Goal: Transaction & Acquisition: Book appointment/travel/reservation

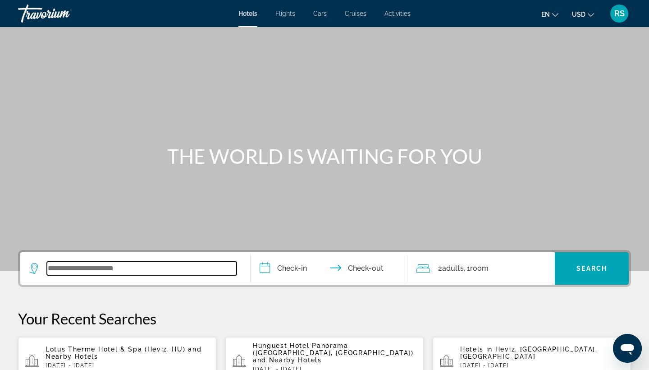
click at [58, 266] on input "Search widget" at bounding box center [142, 268] width 190 height 14
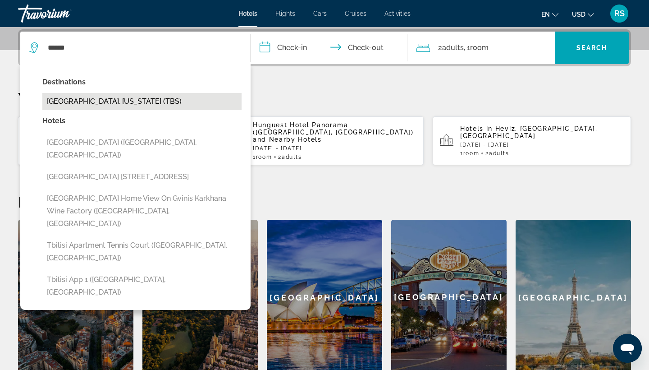
click at [83, 101] on button "[GEOGRAPHIC_DATA], [US_STATE] (TBS)" at bounding box center [141, 101] width 199 height 17
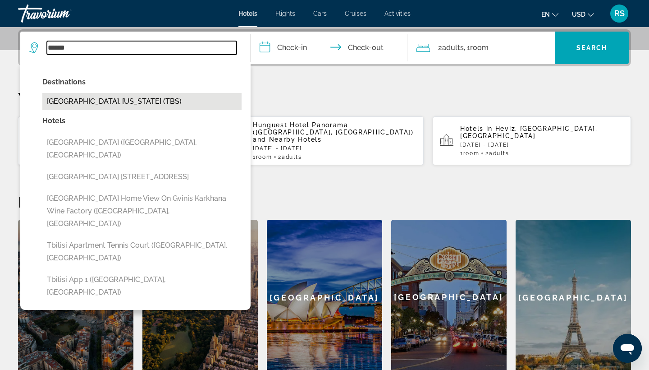
type input "**********"
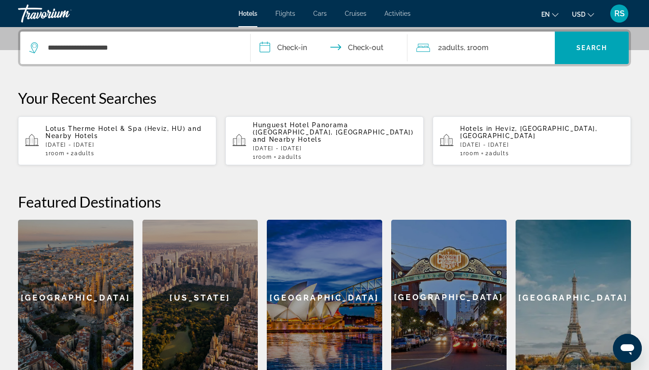
click at [295, 46] on input "**********" at bounding box center [331, 49] width 160 height 35
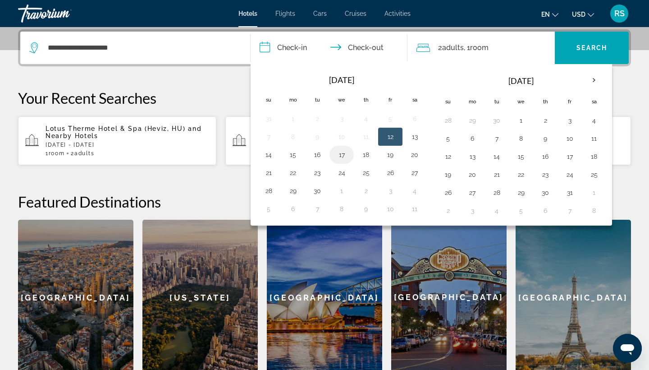
click at [341, 152] on button "17" at bounding box center [341, 154] width 14 height 13
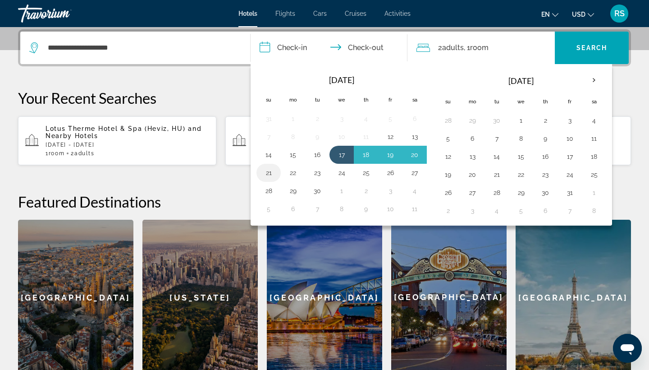
click at [267, 173] on button "21" at bounding box center [268, 172] width 14 height 13
type input "**********"
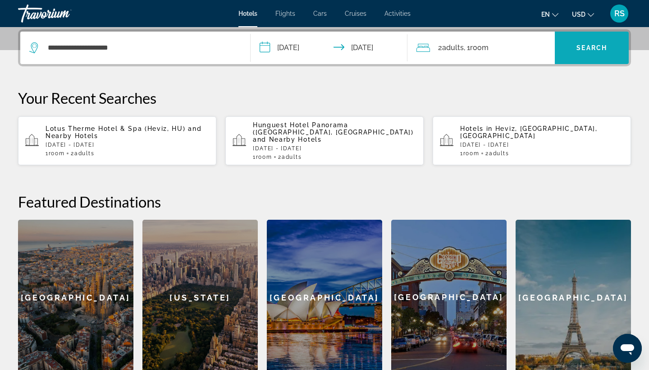
click at [583, 46] on span "Search" at bounding box center [592, 47] width 31 height 7
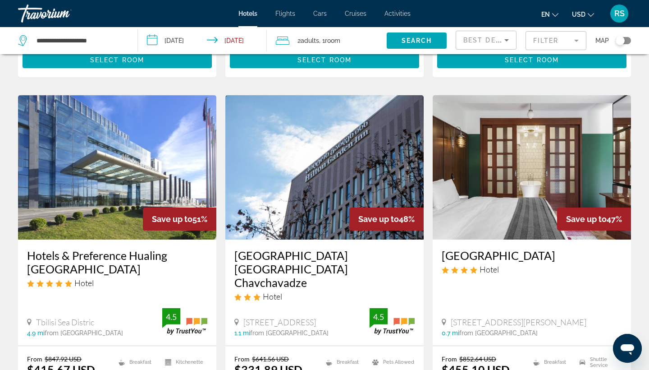
scroll to position [697, 0]
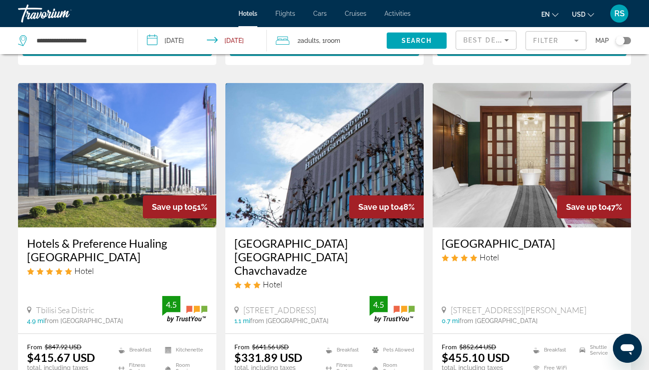
click at [349, 195] on div "Save up to 48%" at bounding box center [386, 206] width 74 height 23
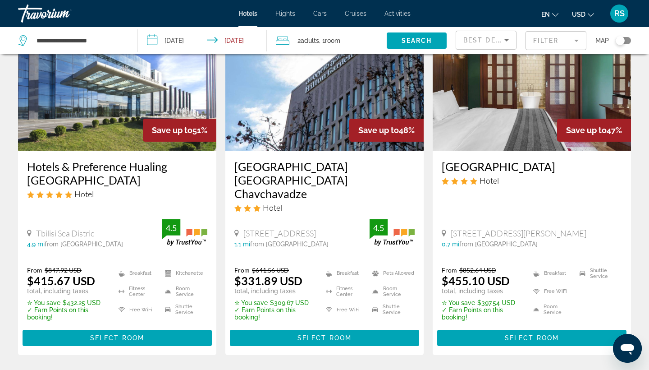
scroll to position [774, 0]
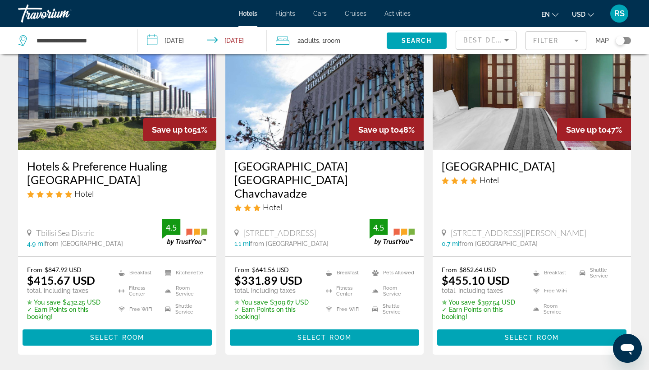
click at [297, 202] on div "Hotel" at bounding box center [324, 207] width 180 height 10
click at [288, 159] on h3 "[GEOGRAPHIC_DATA] [GEOGRAPHIC_DATA] Chavchavadze" at bounding box center [324, 179] width 180 height 41
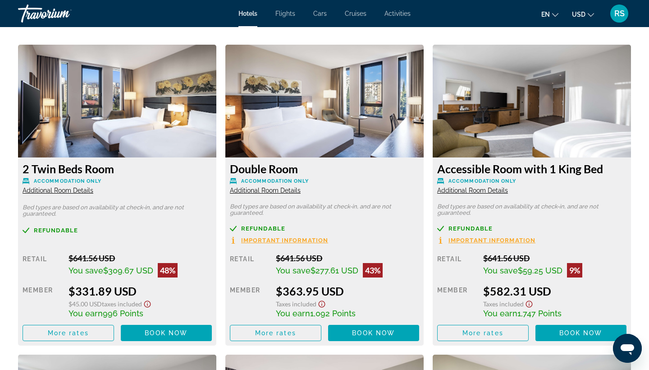
scroll to position [1227, 0]
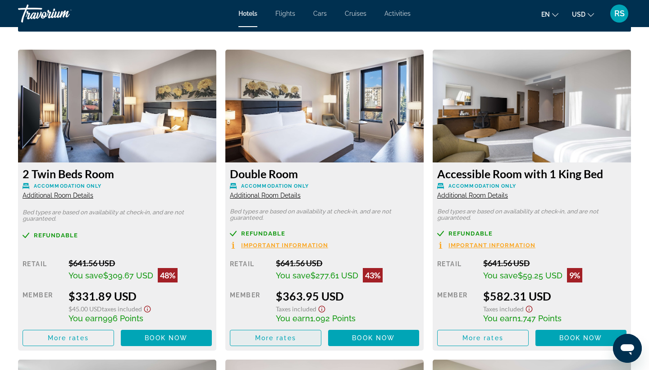
click at [264, 341] on span "More rates" at bounding box center [275, 337] width 41 height 7
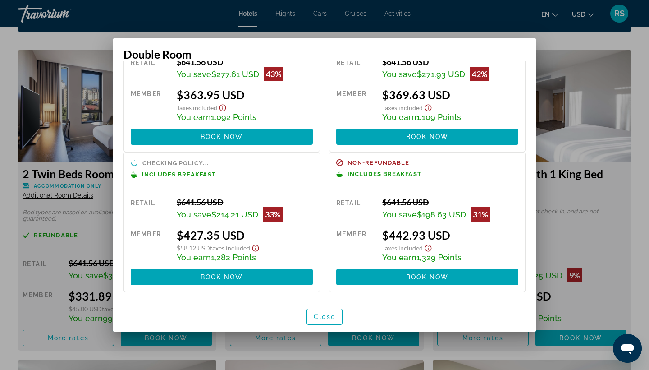
scroll to position [73, 0]
click at [324, 316] on span "Close" at bounding box center [325, 316] width 22 height 7
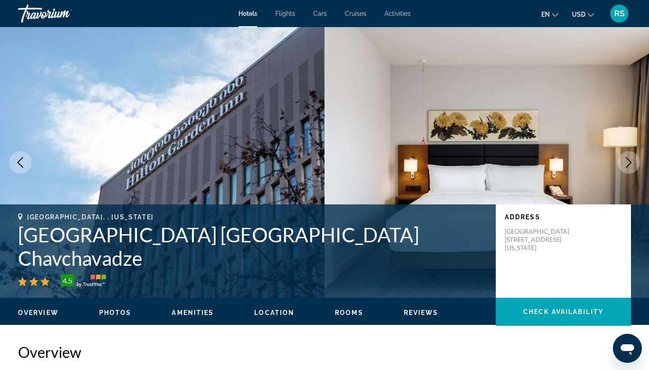
scroll to position [1227, 0]
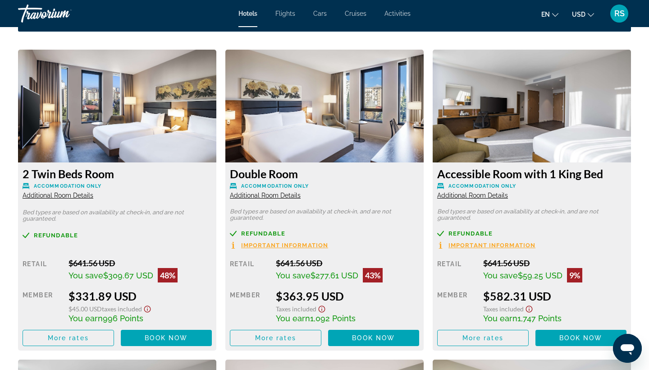
click at [267, 195] on span "Additional Room Details" at bounding box center [265, 195] width 71 height 7
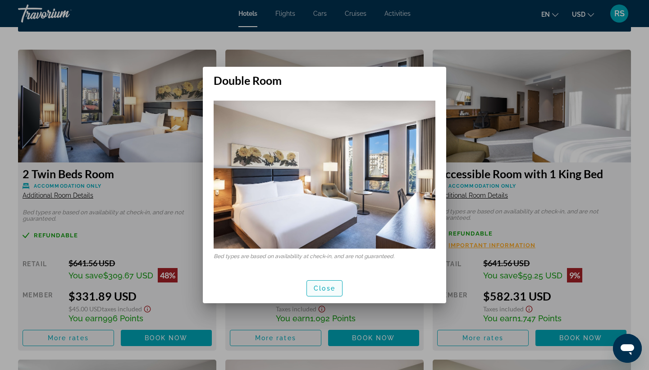
click at [325, 293] on span "button" at bounding box center [324, 288] width 35 height 22
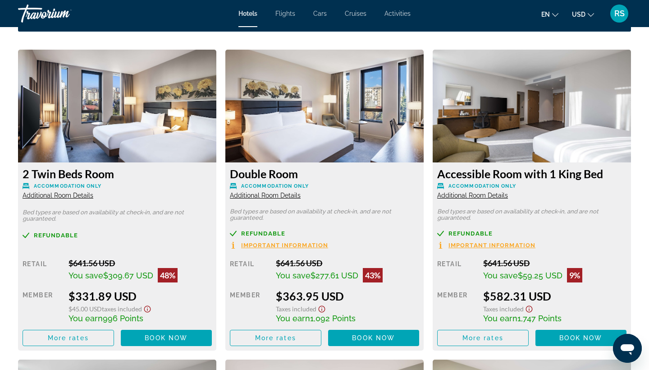
scroll to position [1227, 0]
click at [78, 194] on span "Additional Room Details" at bounding box center [58, 195] width 71 height 7
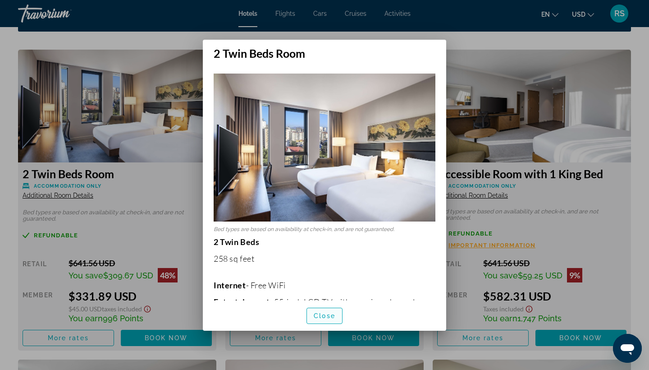
click at [326, 315] on span "Close" at bounding box center [325, 315] width 22 height 7
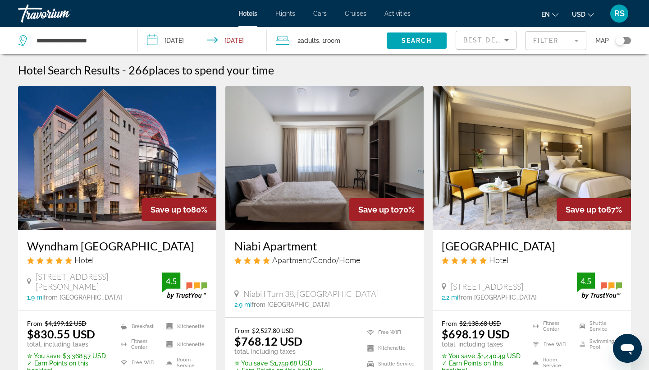
click at [576, 39] on mat-form-field "Filter" at bounding box center [556, 40] width 61 height 19
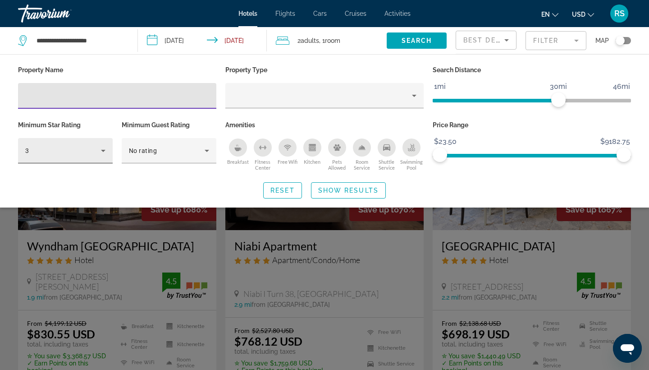
click at [102, 151] on icon "Hotel Filters" at bounding box center [103, 150] width 11 height 11
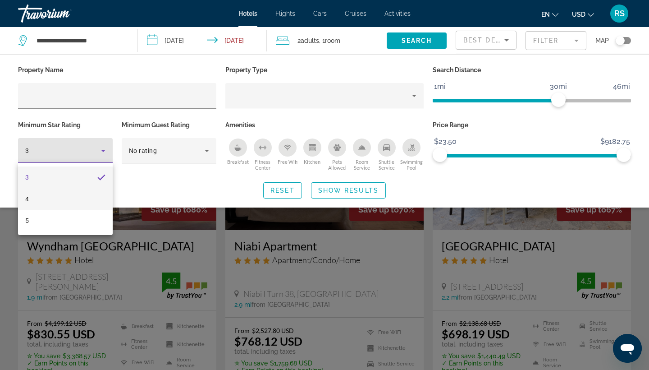
click at [76, 198] on mat-option "4" at bounding box center [65, 199] width 95 height 22
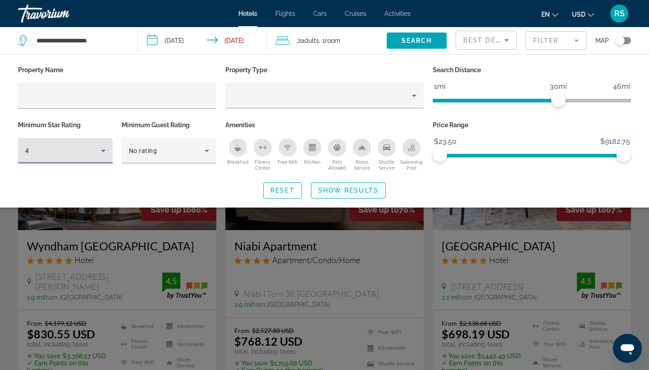
click at [349, 190] on span "Show Results" at bounding box center [348, 190] width 60 height 7
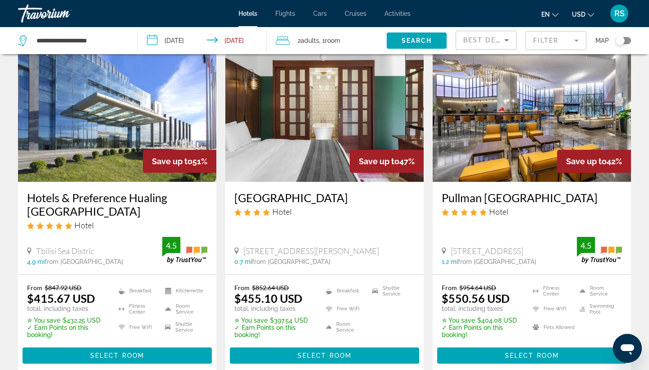
scroll to position [389, 0]
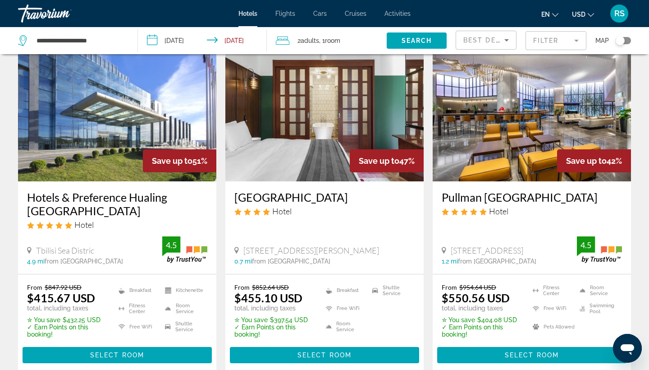
click at [537, 167] on img "Main content" at bounding box center [532, 109] width 198 height 144
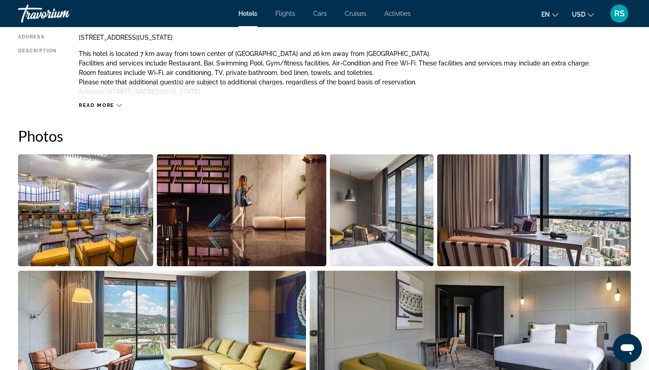
scroll to position [349, 0]
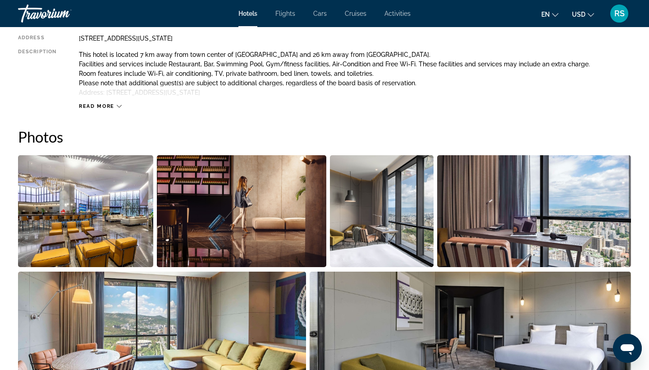
click at [118, 105] on icon "Main content" at bounding box center [119, 106] width 5 height 5
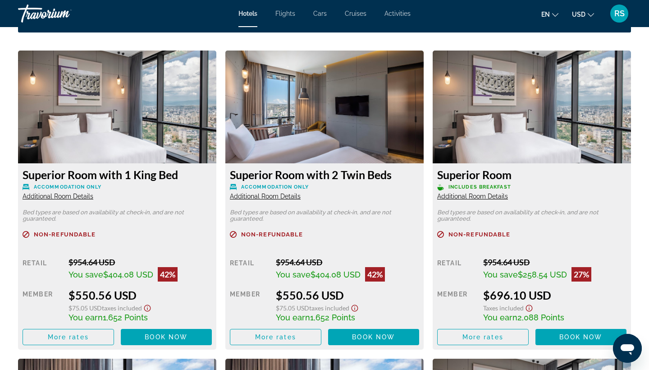
scroll to position [1208, 0]
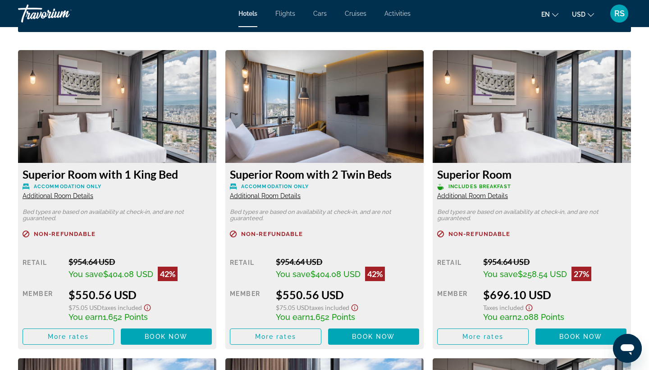
click at [69, 195] on span "Additional Room Details" at bounding box center [58, 195] width 71 height 7
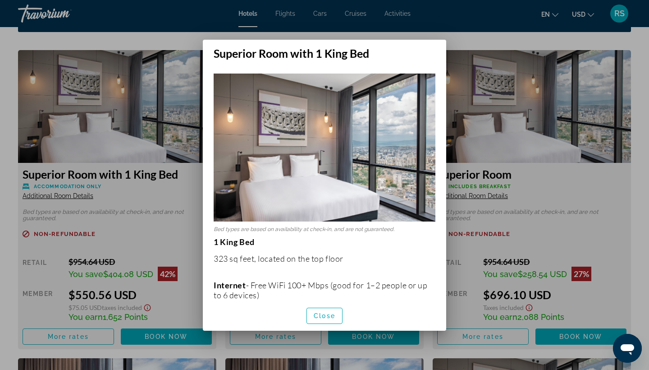
scroll to position [0, 0]
click at [320, 315] on span "Close" at bounding box center [325, 315] width 22 height 7
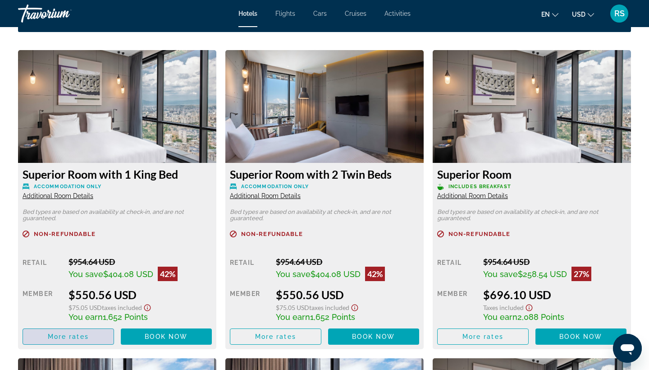
click at [84, 337] on span "More rates" at bounding box center [68, 336] width 41 height 7
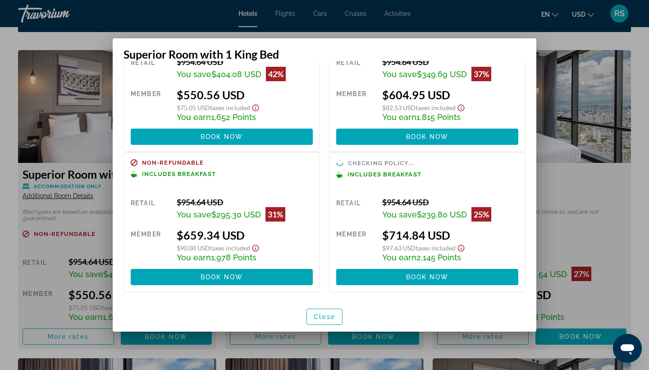
scroll to position [62, 0]
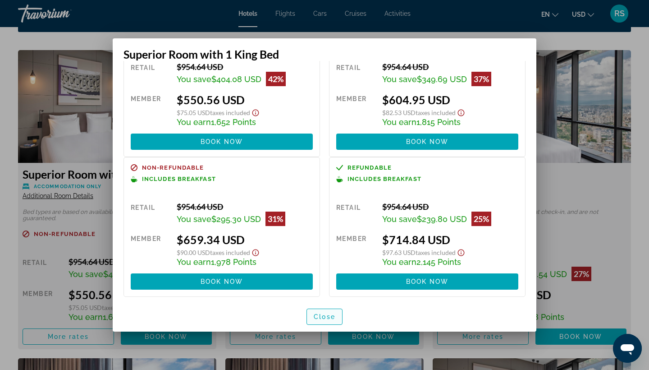
click at [326, 318] on span "Close" at bounding box center [325, 316] width 22 height 7
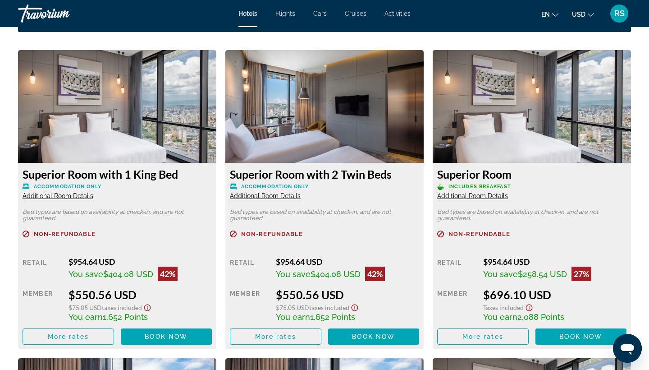
scroll to position [1208, 0]
click at [84, 338] on span "More rates" at bounding box center [68, 336] width 41 height 7
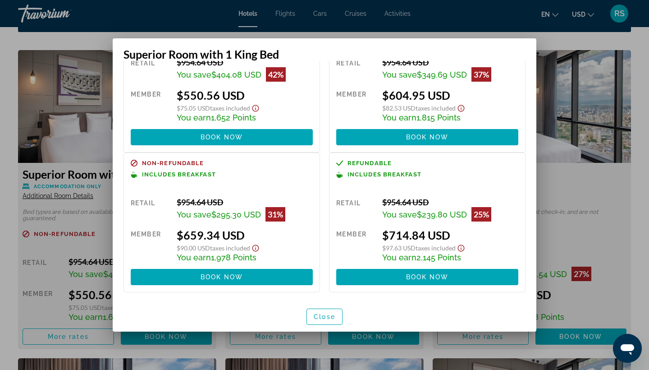
scroll to position [0, 0]
click at [322, 313] on span "Close" at bounding box center [325, 316] width 22 height 7
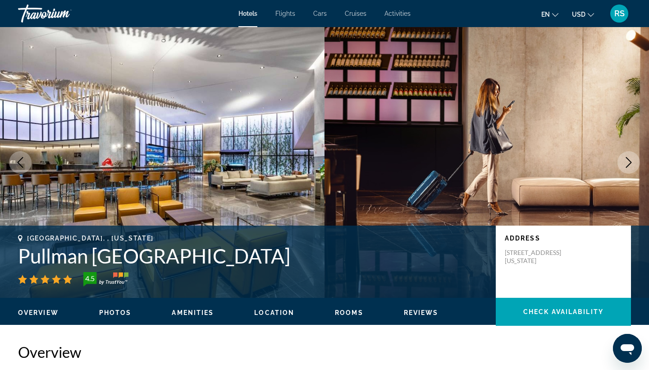
drag, startPoint x: 252, startPoint y: 259, endPoint x: 19, endPoint y: 260, distance: 232.6
click at [19, 260] on h1 "Pullman [GEOGRAPHIC_DATA]" at bounding box center [252, 255] width 469 height 23
copy h1 "Pullman [GEOGRAPHIC_DATA]"
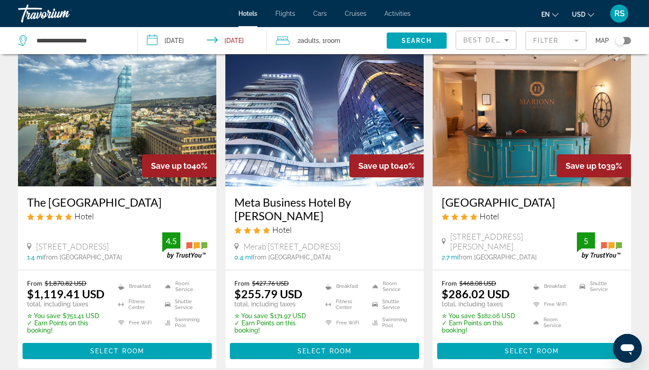
scroll to position [737, 0]
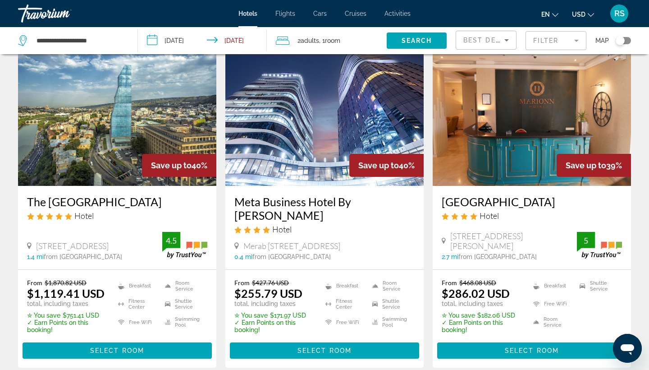
click at [532, 155] on img "Main content" at bounding box center [532, 113] width 198 height 144
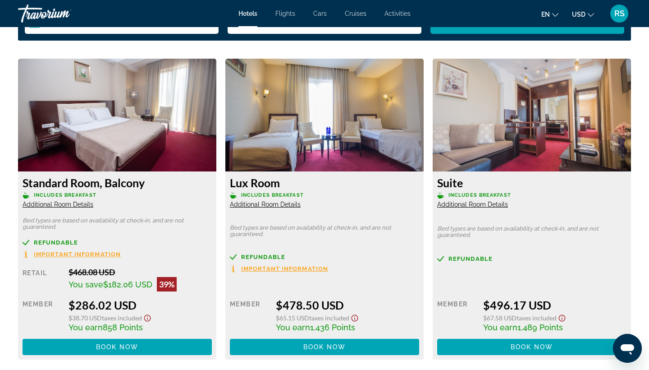
scroll to position [1222, 0]
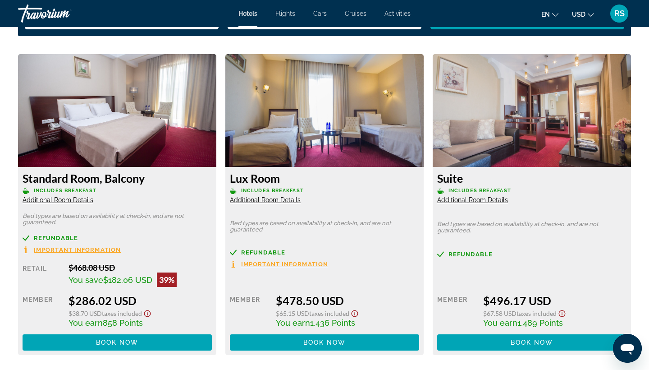
click at [56, 197] on span "Additional Room Details" at bounding box center [58, 199] width 71 height 7
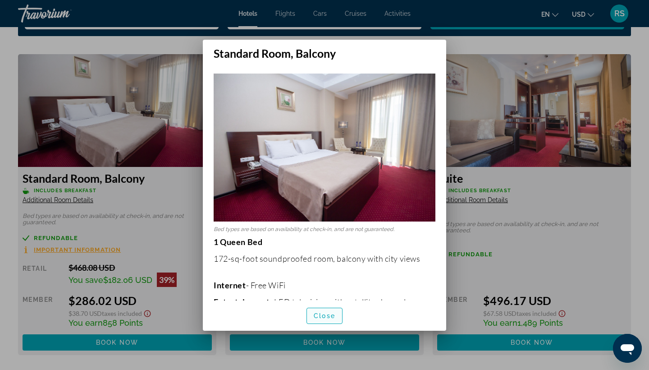
click at [319, 317] on span "Close" at bounding box center [325, 315] width 22 height 7
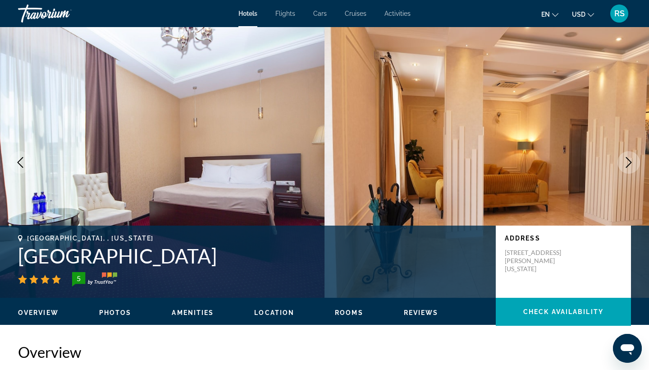
scroll to position [1222, 0]
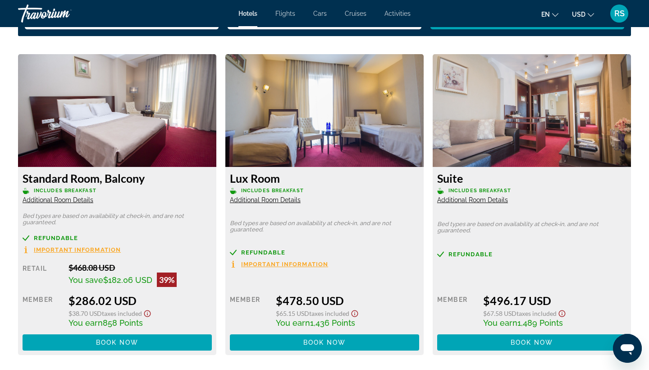
click at [481, 200] on span "Additional Room Details" at bounding box center [472, 199] width 71 height 7
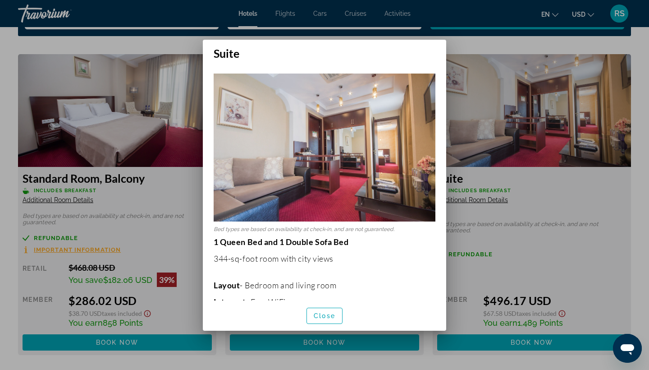
click at [580, 206] on div at bounding box center [324, 185] width 649 height 370
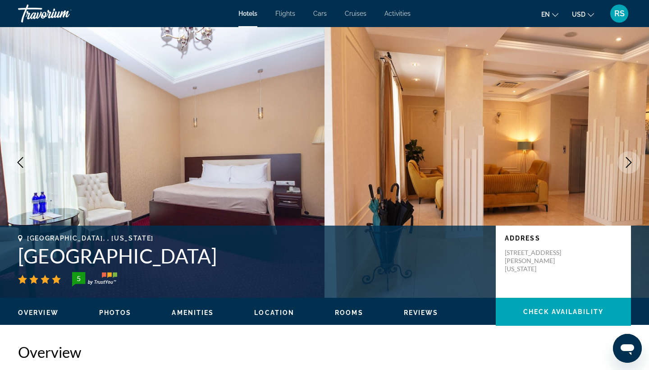
scroll to position [1222, 0]
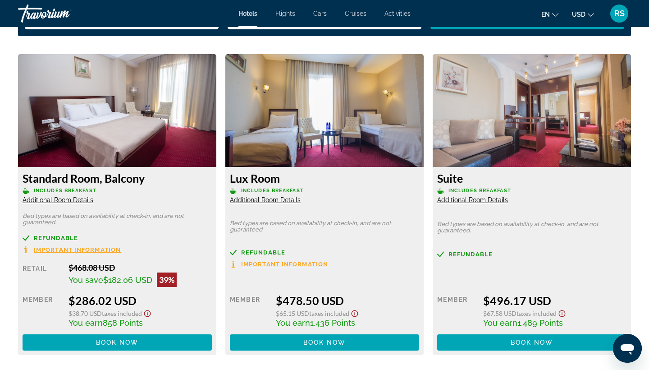
click at [261, 201] on span "Additional Room Details" at bounding box center [265, 199] width 71 height 7
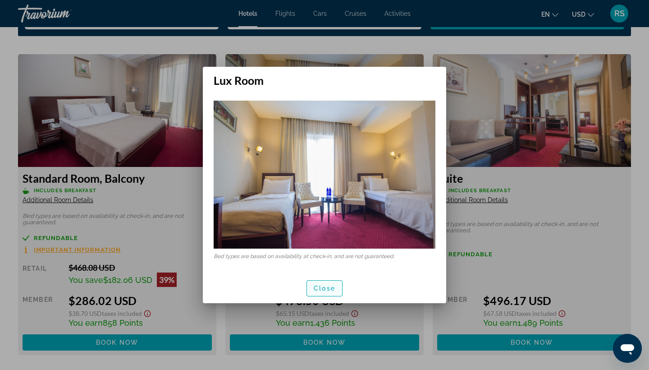
click at [317, 288] on span "Close" at bounding box center [325, 287] width 22 height 7
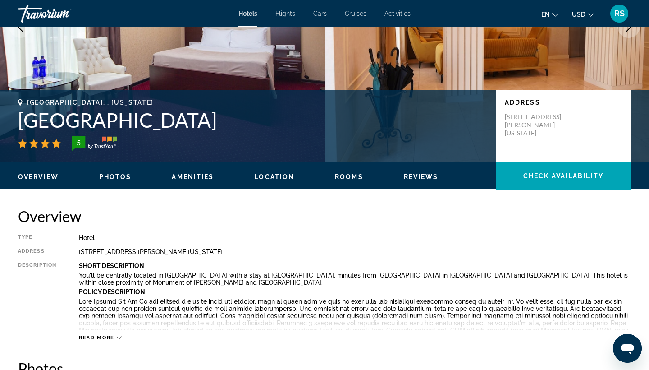
scroll to position [145, 0]
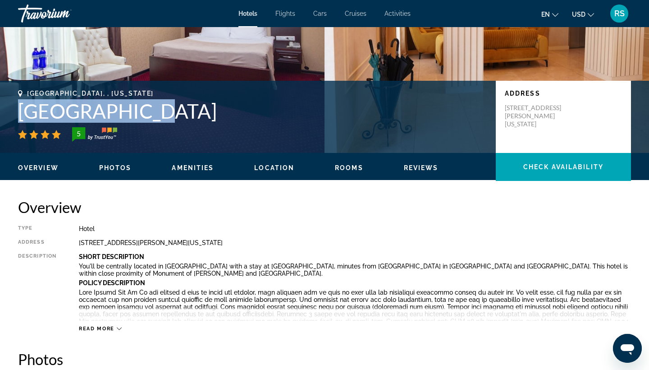
drag, startPoint x: 144, startPoint y: 110, endPoint x: 26, endPoint y: 103, distance: 117.9
click at [26, 103] on h1 "[GEOGRAPHIC_DATA]" at bounding box center [252, 110] width 469 height 23
copy h1 "[GEOGRAPHIC_DATA]"
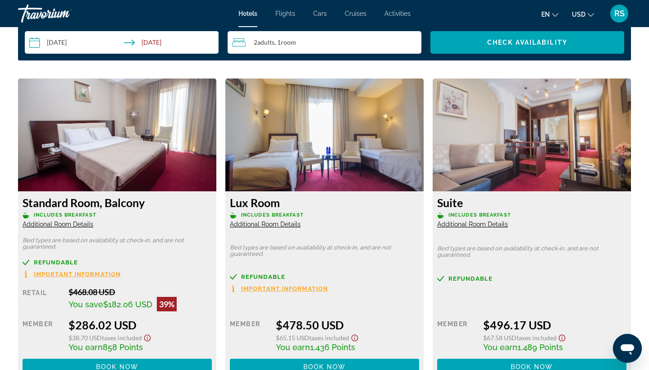
scroll to position [1204, 0]
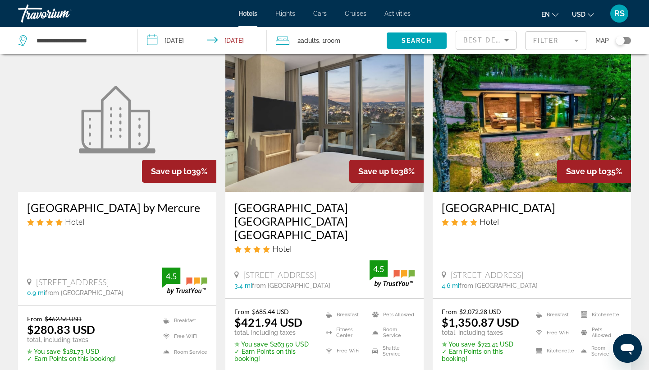
scroll to position [1072, 0]
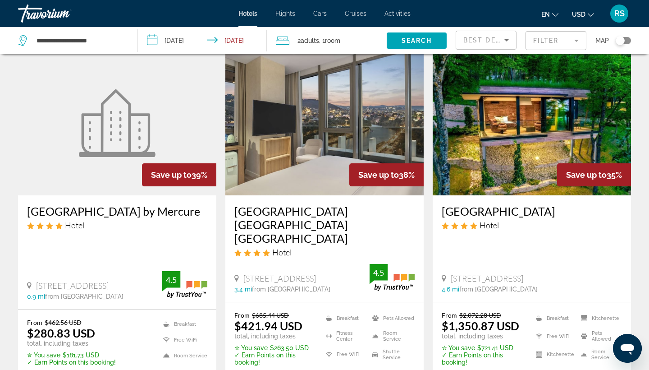
click at [311, 140] on img "Main content" at bounding box center [324, 123] width 198 height 144
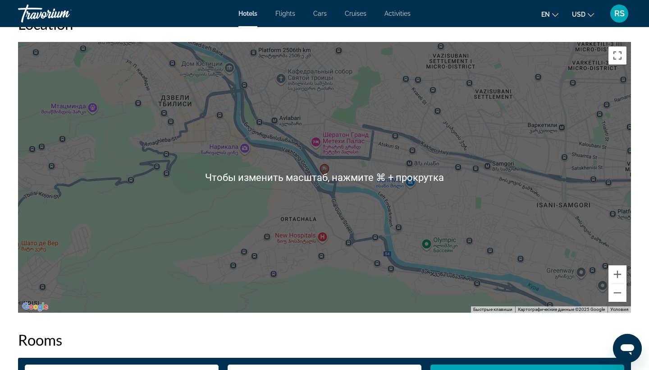
scroll to position [847, 0]
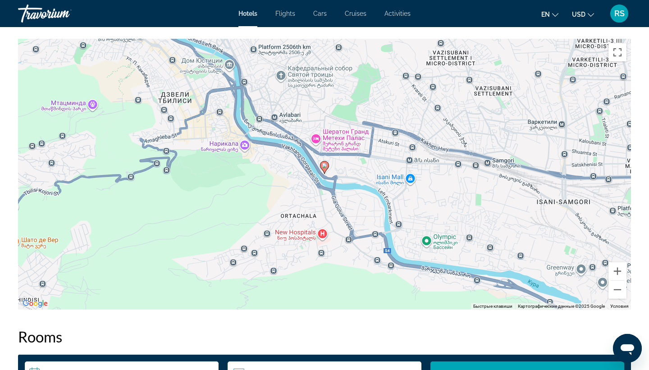
click at [279, 256] on div "Чтобы активировать перетаскивание с помощью клавиатуры, нажмите Alt + Ввод. Пос…" at bounding box center [324, 174] width 613 height 270
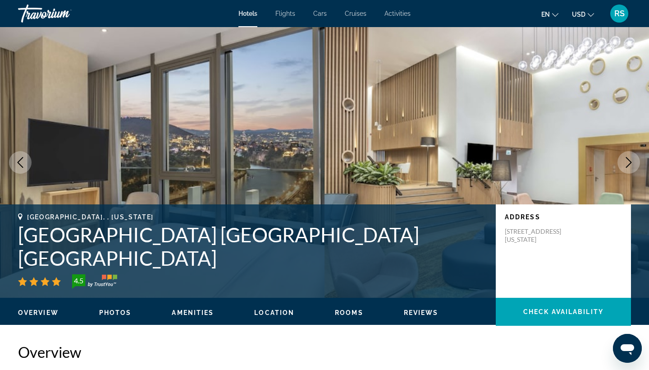
scroll to position [0, 0]
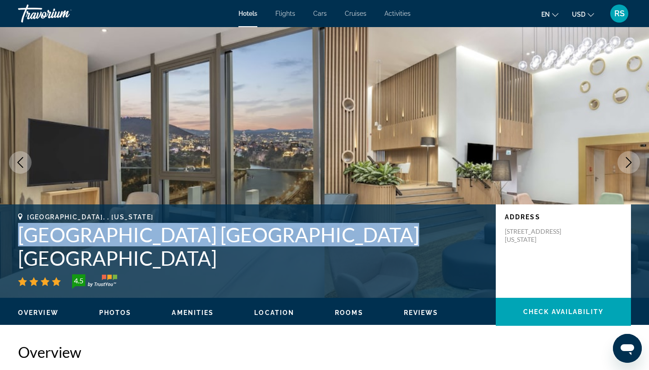
drag, startPoint x: 317, startPoint y: 260, endPoint x: 23, endPoint y: 260, distance: 293.5
click at [23, 260] on h1 "[GEOGRAPHIC_DATA] [GEOGRAPHIC_DATA] [GEOGRAPHIC_DATA]" at bounding box center [252, 246] width 469 height 47
copy h1 "[GEOGRAPHIC_DATA] [GEOGRAPHIC_DATA] [GEOGRAPHIC_DATA]"
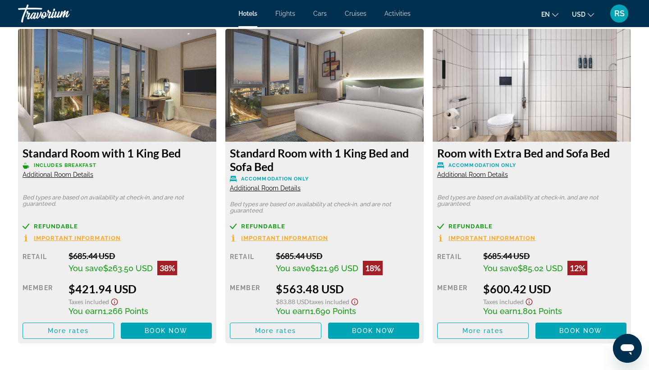
scroll to position [1230, 0]
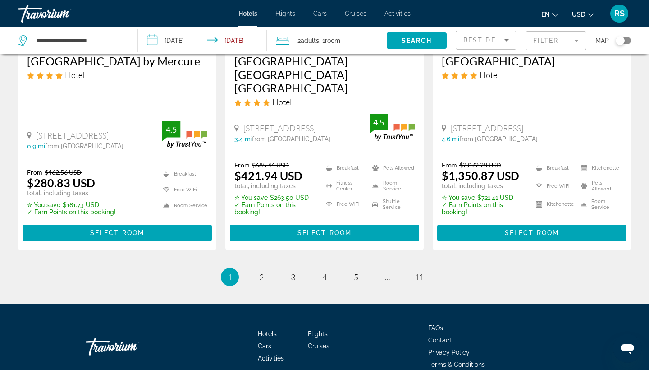
scroll to position [1222, 0]
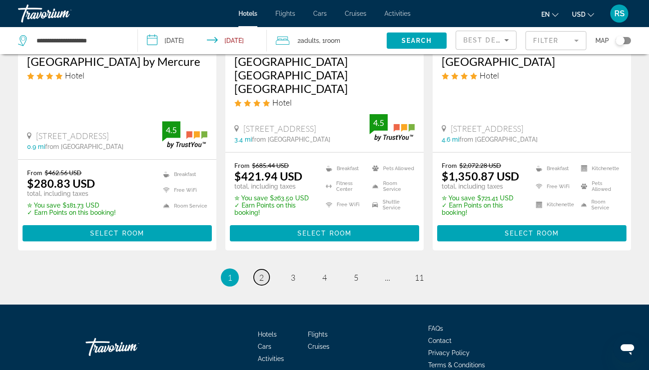
click at [261, 272] on span "2" at bounding box center [261, 277] width 5 height 10
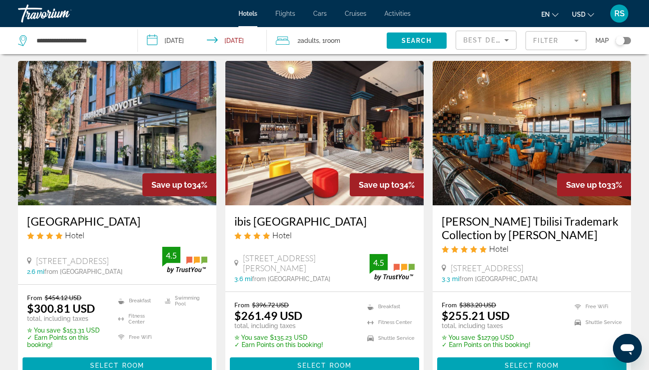
scroll to position [29, 0]
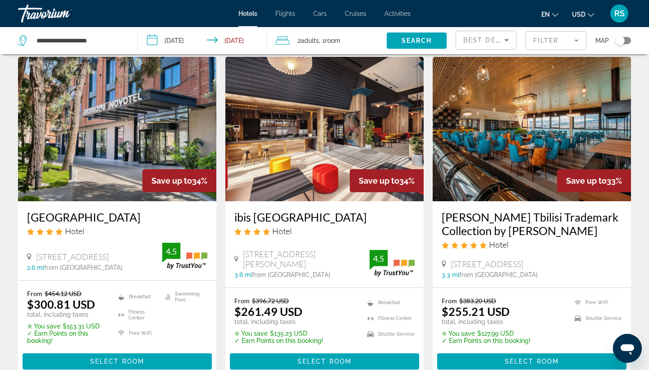
click at [114, 158] on img "Main content" at bounding box center [117, 129] width 198 height 144
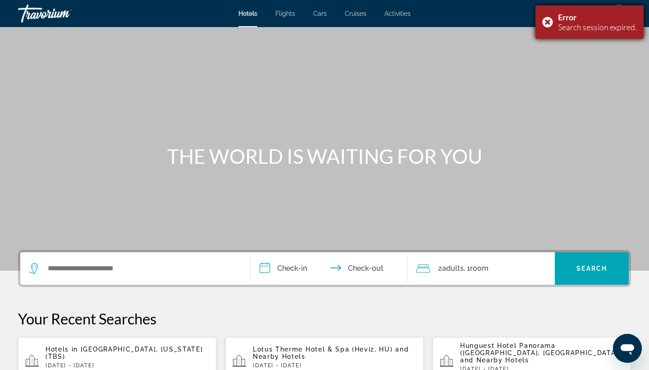
click at [549, 20] on div "Error Search session expired." at bounding box center [590, 21] width 108 height 33
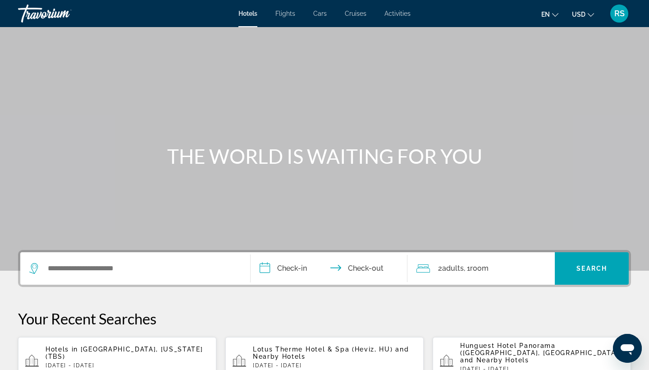
click at [105, 353] on span "[GEOGRAPHIC_DATA], [US_STATE] (TBS)" at bounding box center [125, 352] width 158 height 14
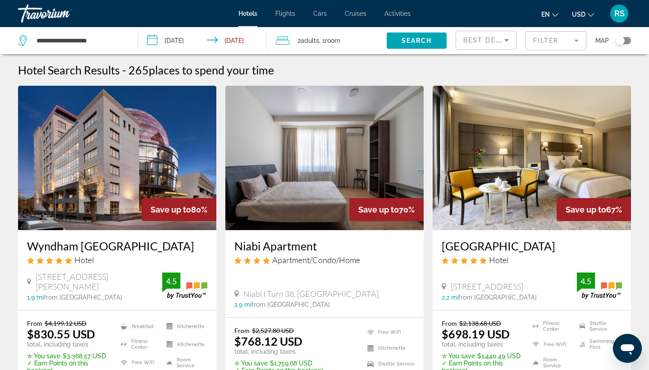
click at [574, 39] on mat-form-field "Filter" at bounding box center [556, 40] width 61 height 19
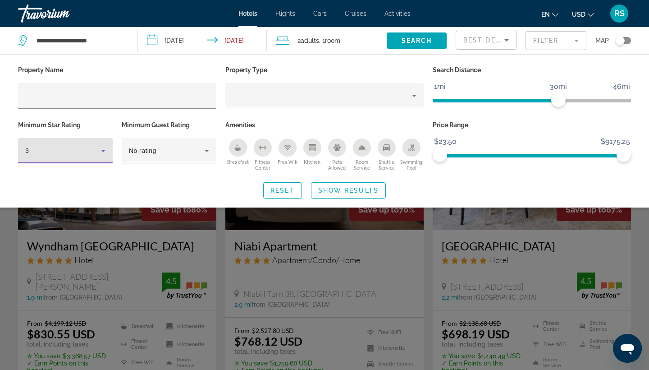
click at [105, 149] on icon "Hotel Filters" at bounding box center [103, 150] width 11 height 11
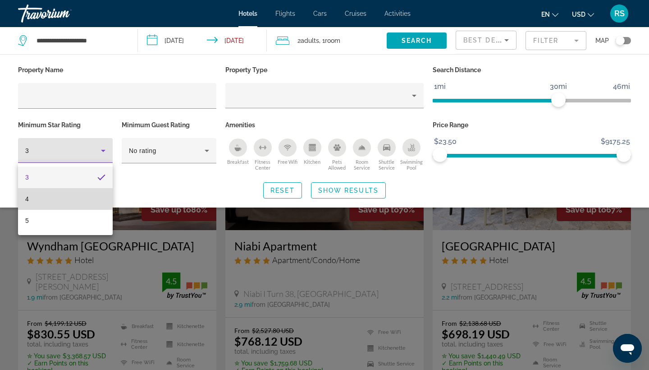
click at [86, 195] on mat-option "4" at bounding box center [65, 199] width 95 height 22
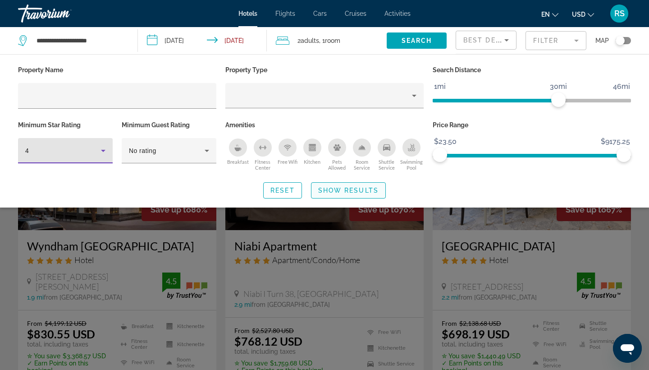
click at [346, 192] on span "Show Results" at bounding box center [348, 190] width 60 height 7
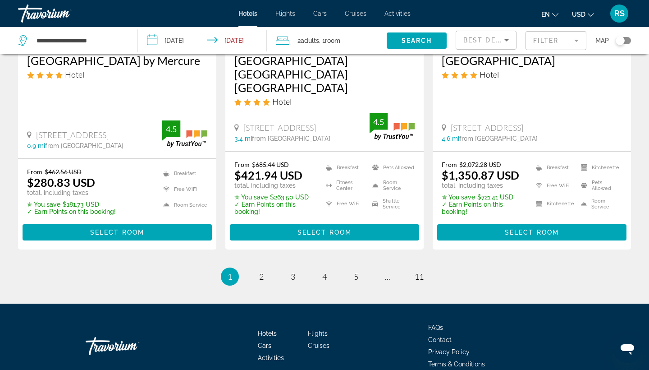
scroll to position [1222, 0]
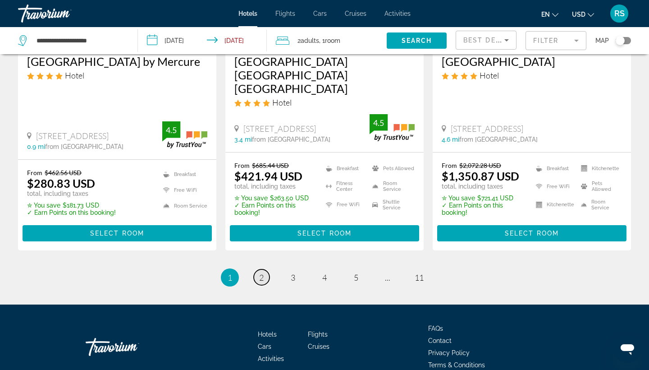
click at [263, 272] on span "2" at bounding box center [261, 277] width 5 height 10
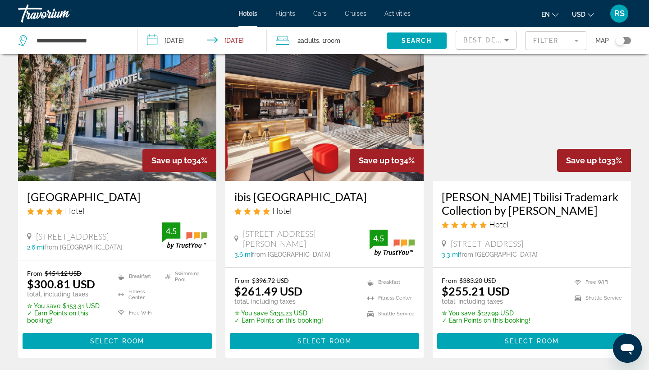
scroll to position [49, 0]
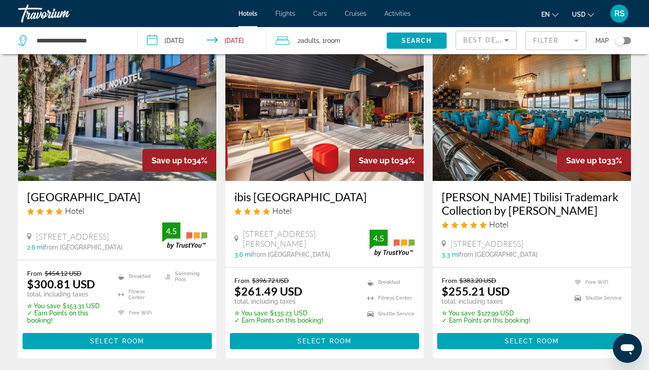
click at [138, 127] on img "Main content" at bounding box center [117, 109] width 198 height 144
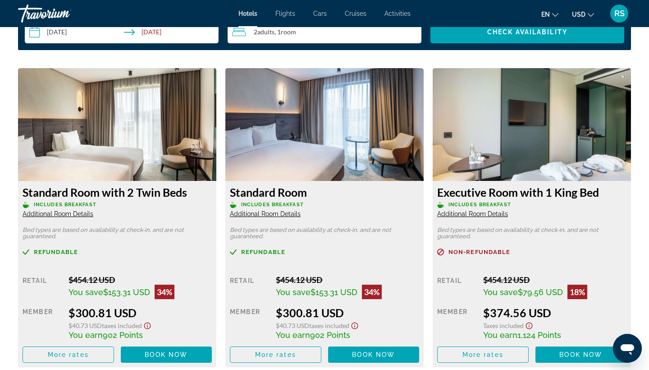
scroll to position [1210, 0]
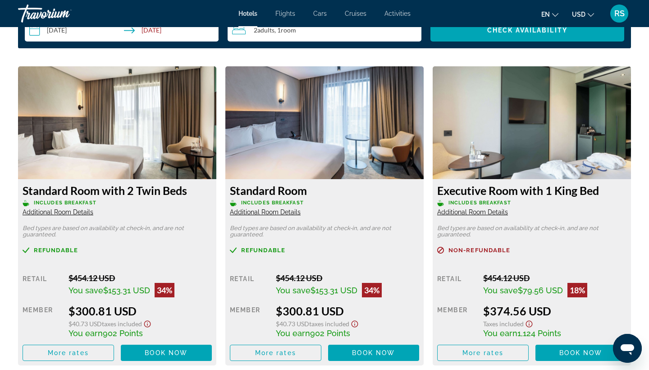
click at [260, 213] on span "Additional Room Details" at bounding box center [265, 211] width 71 height 7
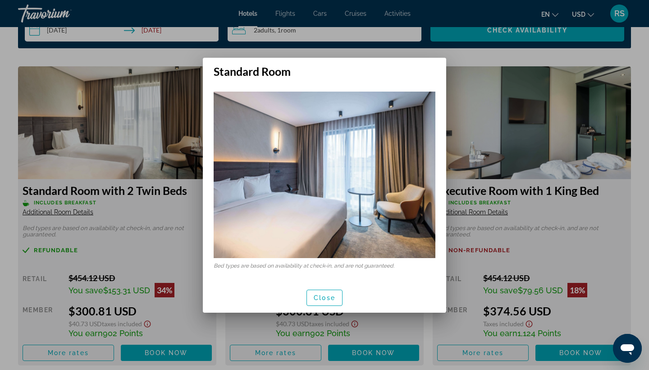
scroll to position [0, 0]
click at [318, 293] on span "button" at bounding box center [324, 298] width 35 height 22
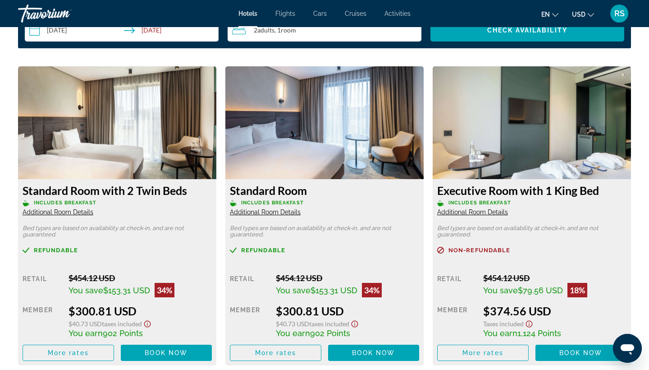
scroll to position [1210, 0]
click at [491, 211] on span "Additional Room Details" at bounding box center [472, 211] width 71 height 7
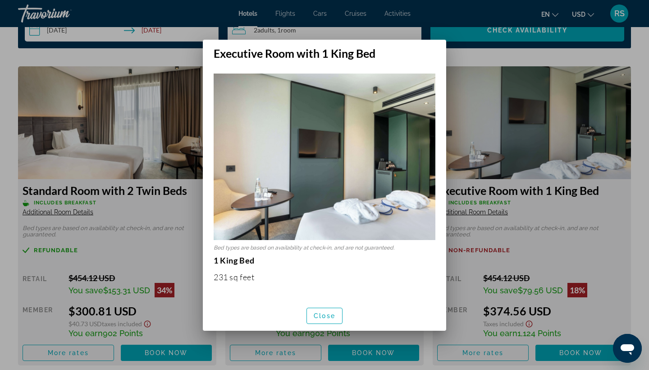
scroll to position [0, 0]
click at [331, 312] on span "Close" at bounding box center [325, 315] width 22 height 7
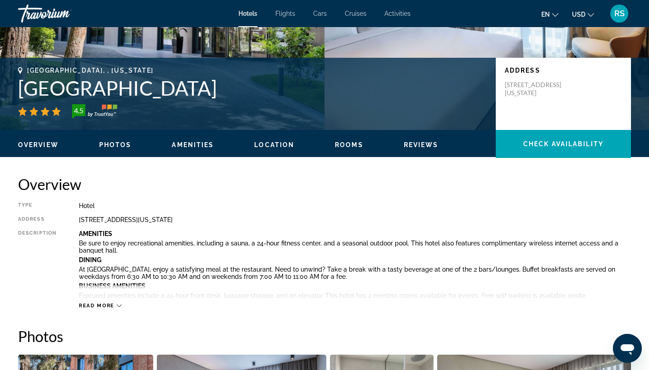
scroll to position [167, 0]
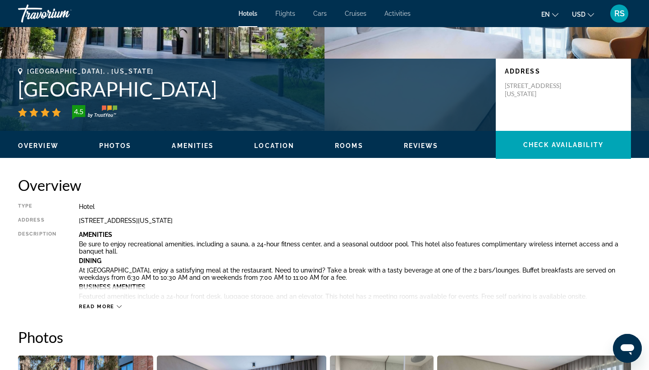
drag, startPoint x: 205, startPoint y: 89, endPoint x: 52, endPoint y: 77, distance: 153.3
click at [52, 77] on h1 "[GEOGRAPHIC_DATA]" at bounding box center [252, 88] width 469 height 23
click at [80, 84] on h1 "[GEOGRAPHIC_DATA]" at bounding box center [252, 88] width 469 height 23
drag, startPoint x: 206, startPoint y: 92, endPoint x: 18, endPoint y: 78, distance: 188.0
click at [18, 78] on h1 "[GEOGRAPHIC_DATA]" at bounding box center [252, 88] width 469 height 23
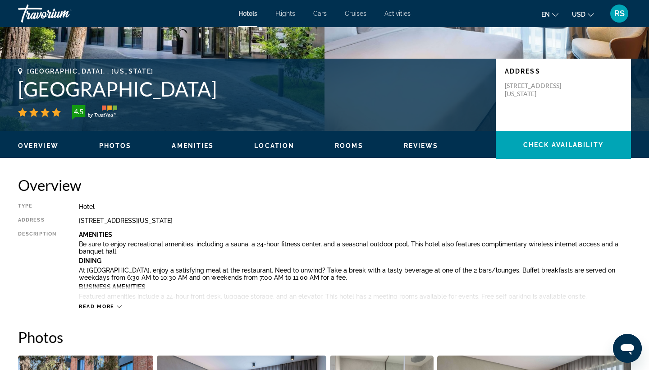
copy h1 "[GEOGRAPHIC_DATA]"
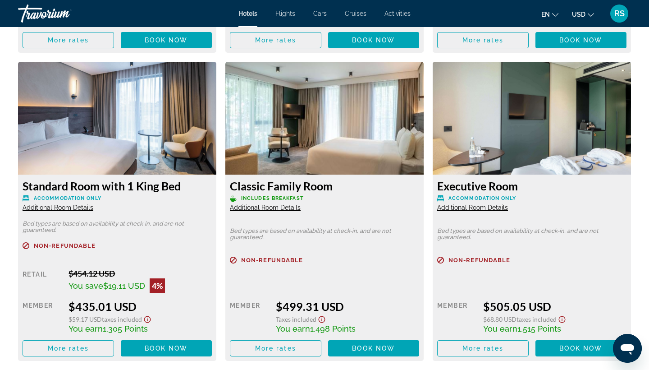
scroll to position [1524, 0]
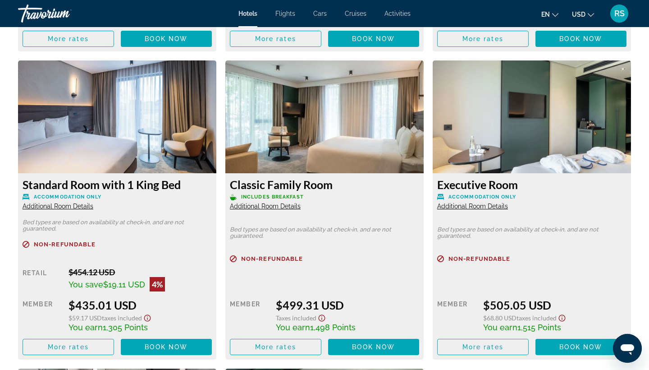
click at [70, 206] on span "Additional Room Details" at bounding box center [58, 205] width 71 height 7
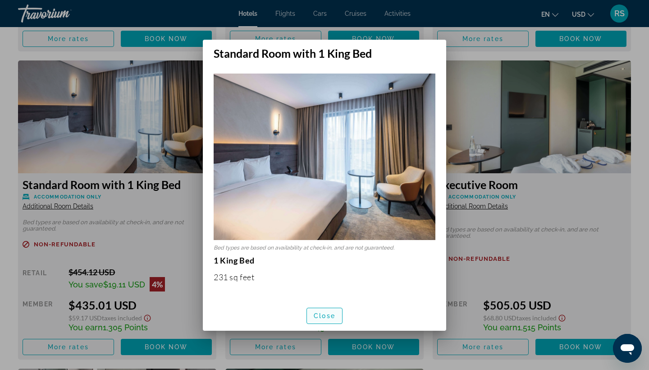
click at [326, 316] on span "Close" at bounding box center [325, 315] width 22 height 7
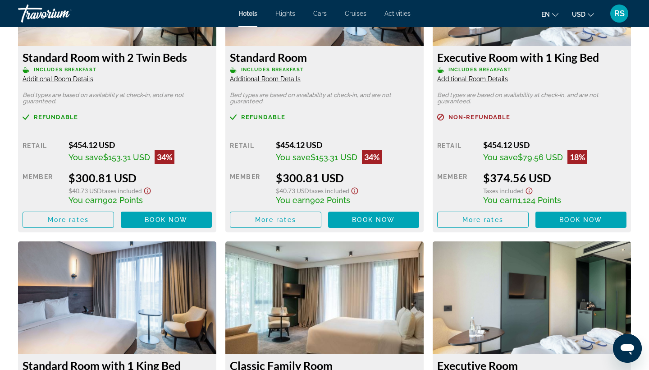
scroll to position [1337, 0]
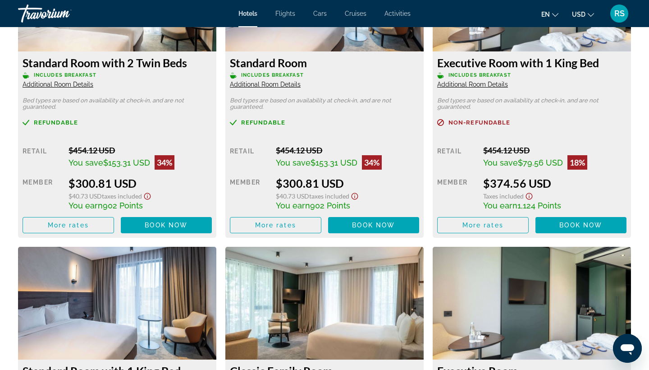
click at [276, 84] on span "Additional Room Details" at bounding box center [265, 84] width 71 height 7
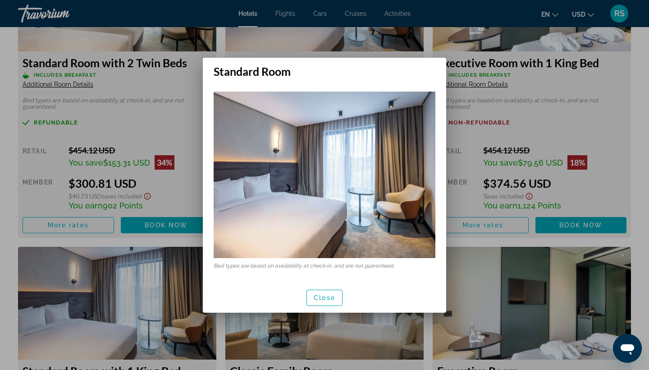
scroll to position [0, 0]
click at [328, 299] on span "Close" at bounding box center [325, 297] width 22 height 7
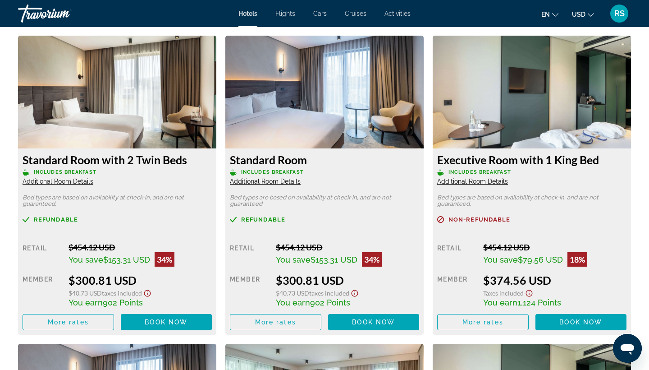
scroll to position [1244, 0]
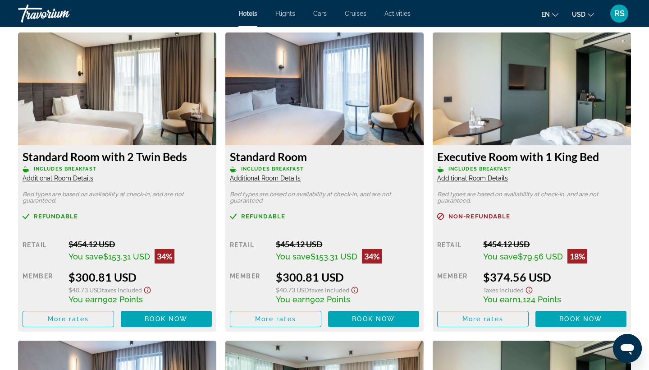
click at [458, 178] on span "Additional Room Details" at bounding box center [472, 177] width 71 height 7
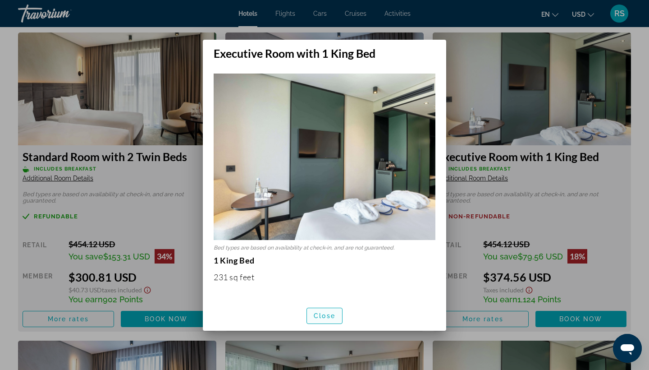
click at [329, 316] on span "Close" at bounding box center [325, 315] width 22 height 7
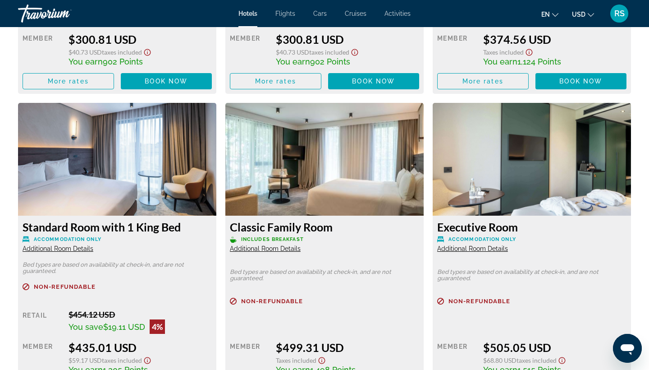
scroll to position [1481, 0]
